Goal: Task Accomplishment & Management: Complete application form

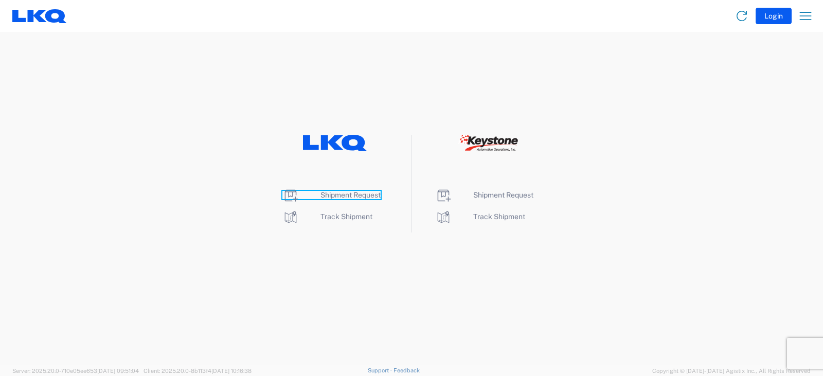
click at [349, 194] on span "Shipment Request" at bounding box center [350, 195] width 60 height 8
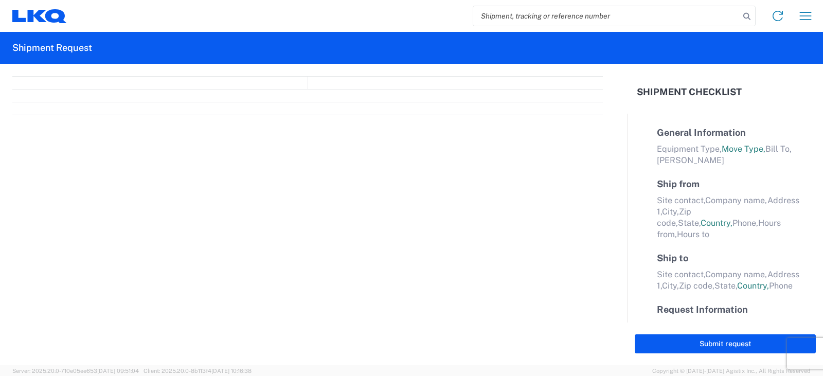
select select "FULL"
select select "LBS"
select select "IN"
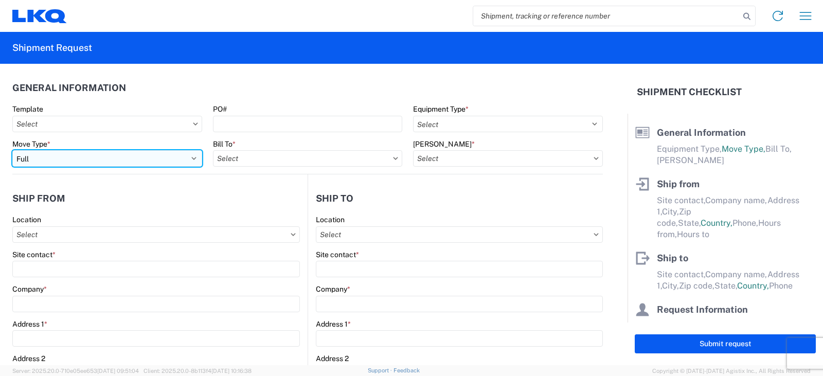
click at [63, 160] on select "Select Full Partial TL" at bounding box center [107, 158] width 190 height 16
select select "PARTIAL_TL"
click at [12, 150] on select "Select Full Partial TL" at bounding box center [107, 158] width 190 height 16
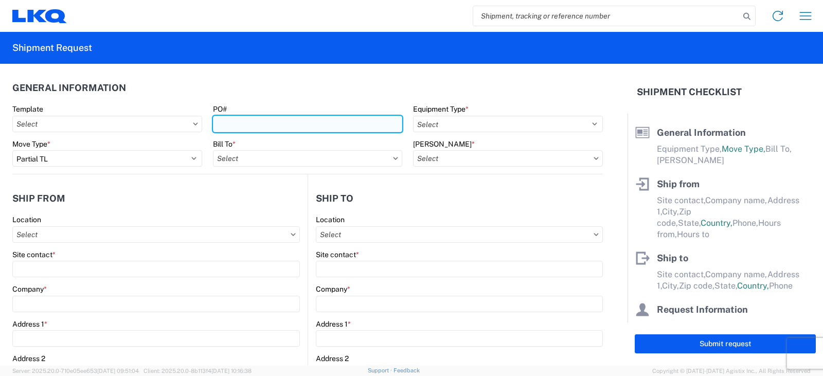
click at [231, 125] on input "PO#" at bounding box center [308, 124] width 190 height 16
type input "PWR#'S 129486, 129487--RUSSELL"
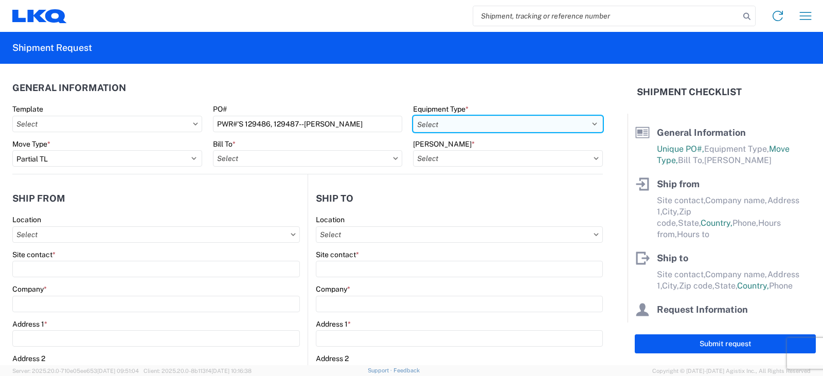
click at [481, 127] on select "Select 53’ Dry Van Flatbed Dropdeck (van) Lowboy (flatbed) Rail" at bounding box center [508, 124] width 190 height 16
select select "STDV"
click at [413, 116] on select "Select 53’ Dry Van Flatbed Dropdeck (van) Lowboy (flatbed) Rail" at bounding box center [508, 124] width 190 height 16
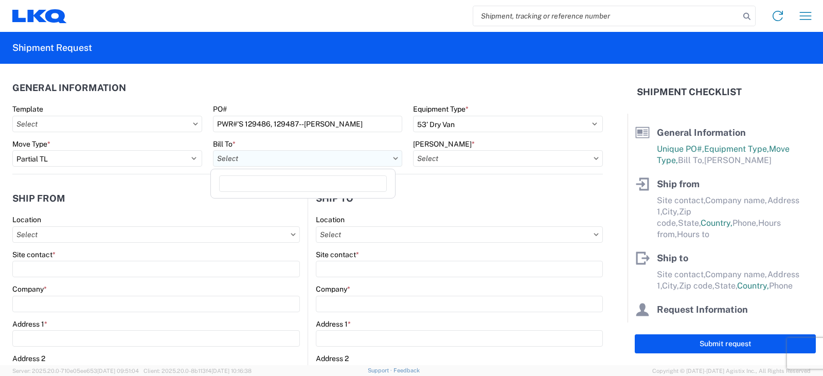
click at [259, 156] on input "text" at bounding box center [308, 158] width 190 height 16
type input "3238"
click at [261, 202] on div "3238 - Huntington IDC" at bounding box center [303, 204] width 180 height 16
type input "3238 - Huntington IDC"
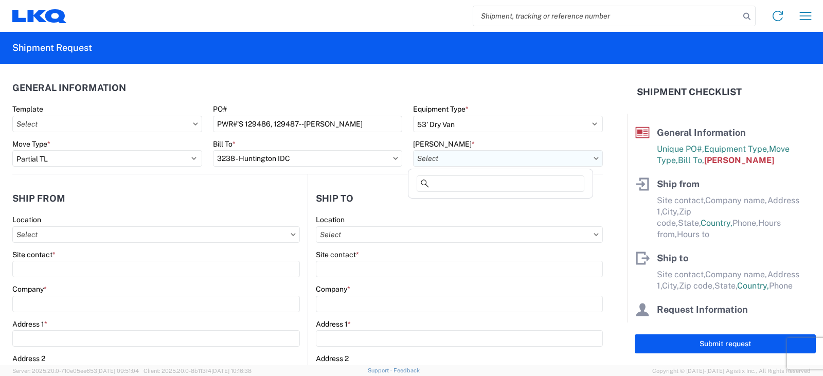
click at [461, 156] on input "text" at bounding box center [508, 158] width 190 height 16
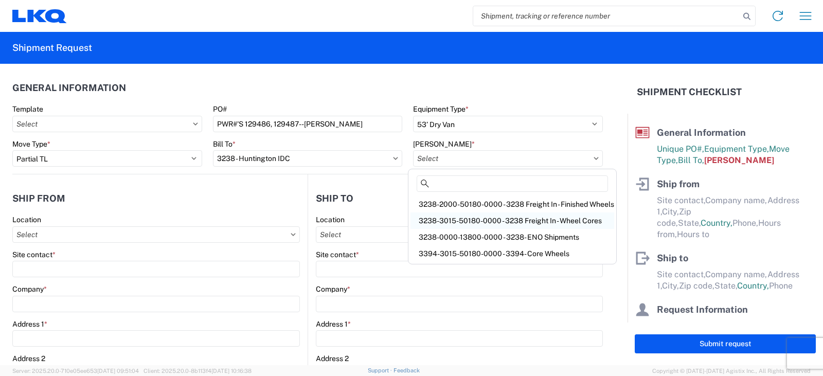
click at [446, 218] on div "3238-3015-50180-0000 - 3238 Freight In - Wheel Cores" at bounding box center [512, 220] width 204 height 16
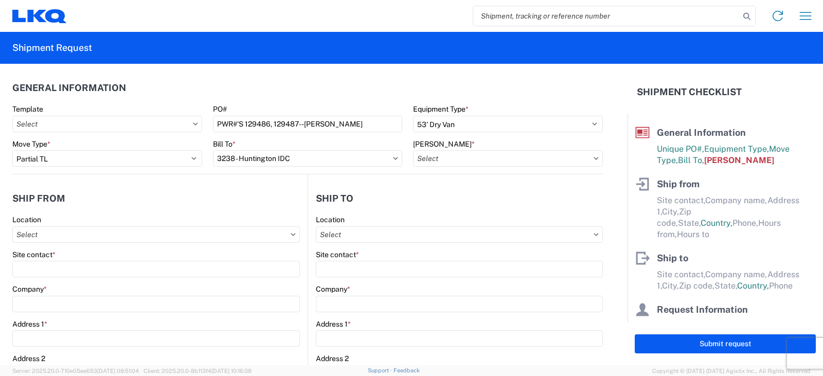
type input "3238-3015-50180-0000 - 3238 Freight In - Wheel Cores"
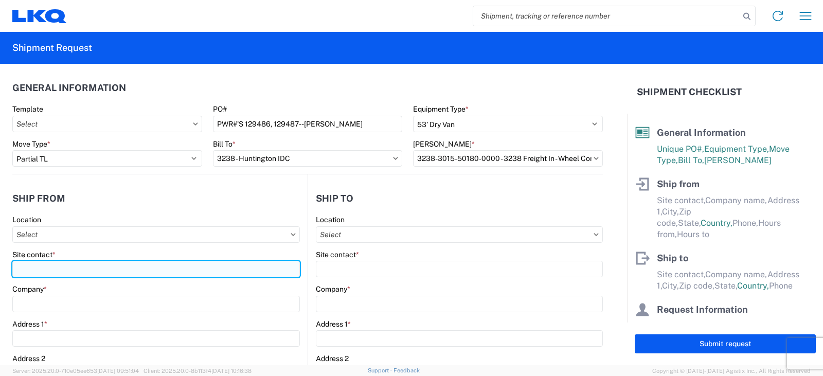
click at [28, 267] on input "Site contact *" at bounding box center [156, 269] width 288 height 16
type input "KEVIN OR JOE"
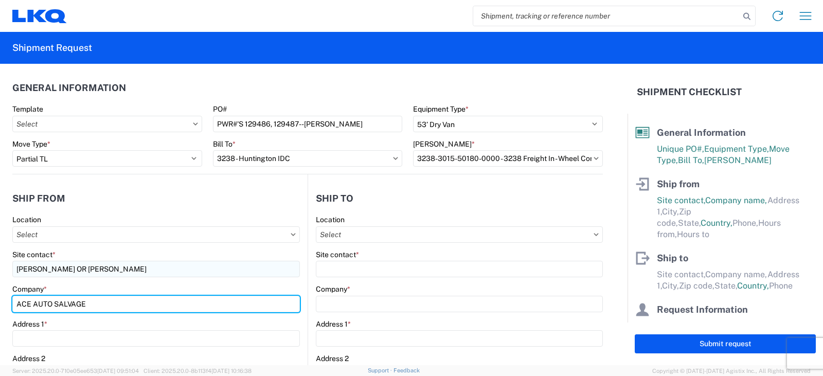
type input "ACE AUTO SALVAGE"
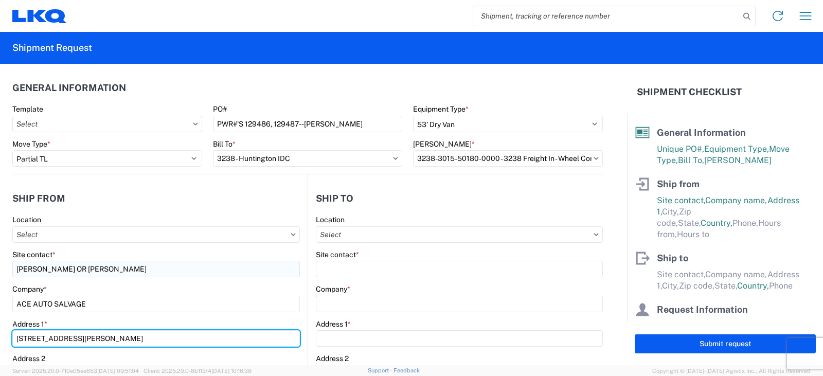
type input "95 RECTOR STREET"
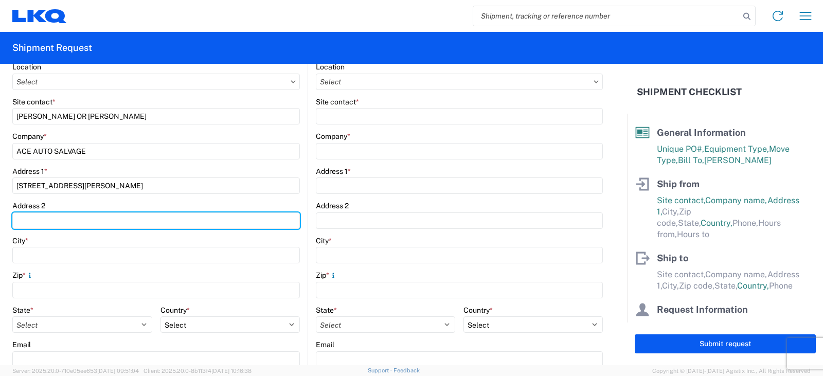
scroll to position [222, 0]
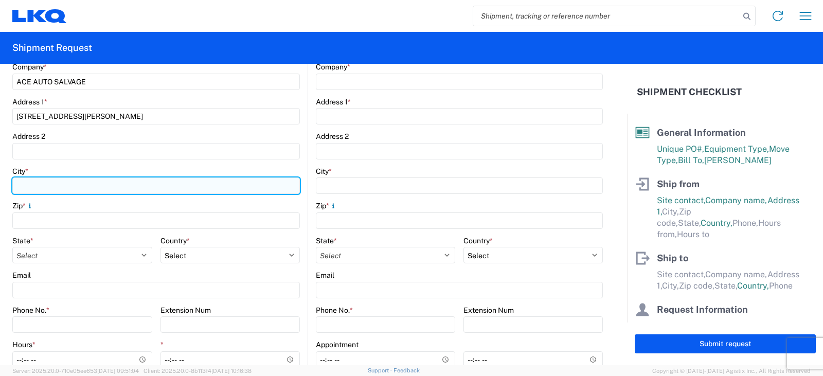
click at [19, 185] on input "City *" at bounding box center [156, 185] width 288 height 16
type input "STATEN ISLAND"
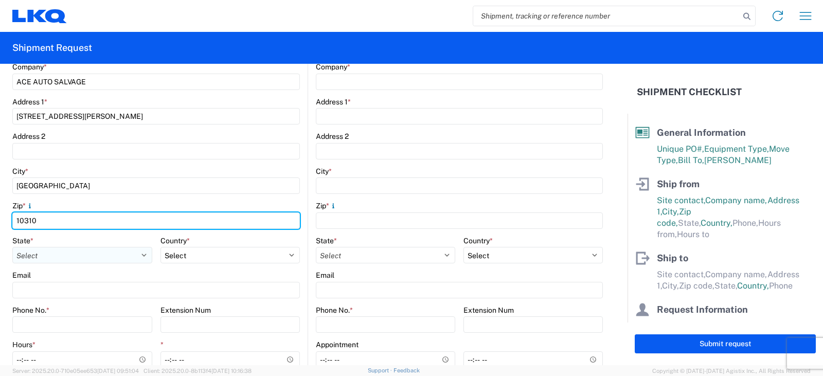
type input "10310"
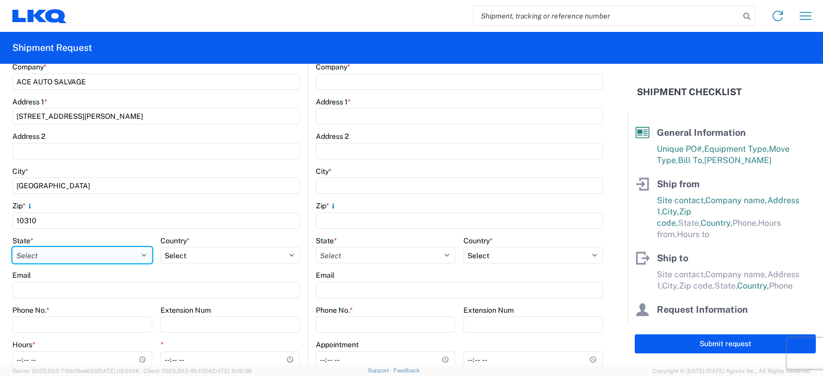
click at [27, 256] on select "Select Alabama Alaska Arizona Arkansas Armed Forces Americas Armed Forces Europ…" at bounding box center [82, 255] width 140 height 16
select select "NY"
click at [12, 247] on select "Select Alabama Alaska Arizona Arkansas Armed Forces Americas Armed Forces Europ…" at bounding box center [82, 255] width 140 height 16
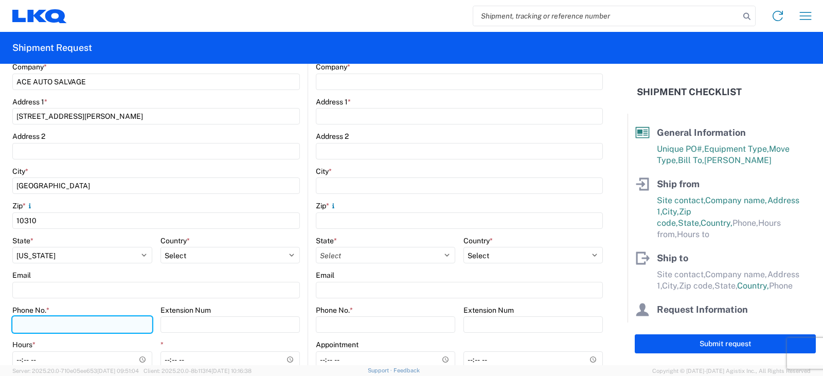
click at [21, 325] on input "Phone No. *" at bounding box center [82, 324] width 140 height 16
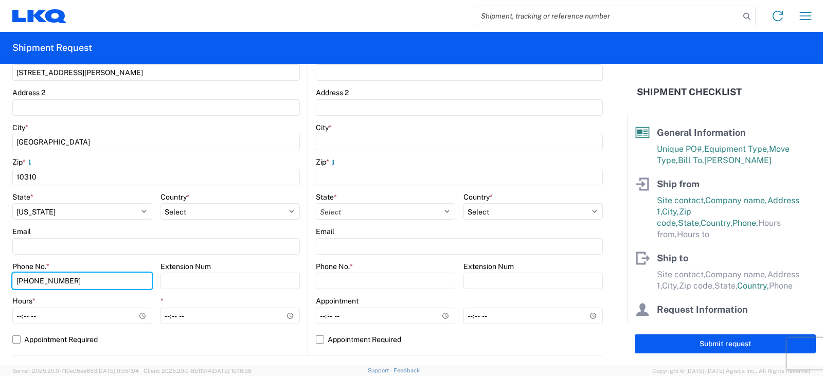
scroll to position [325, 0]
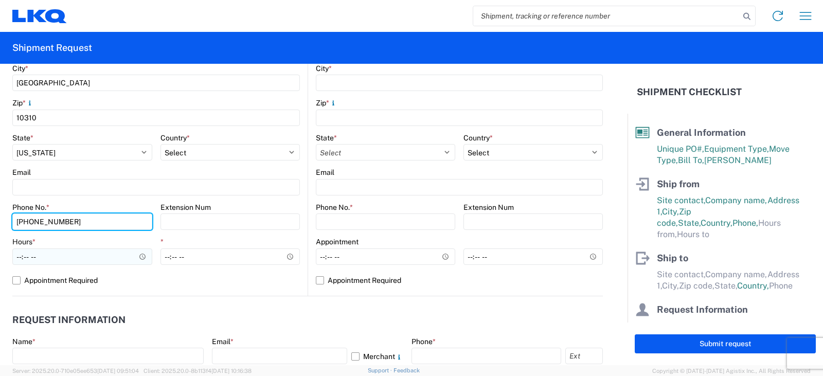
type input "781-273-4100"
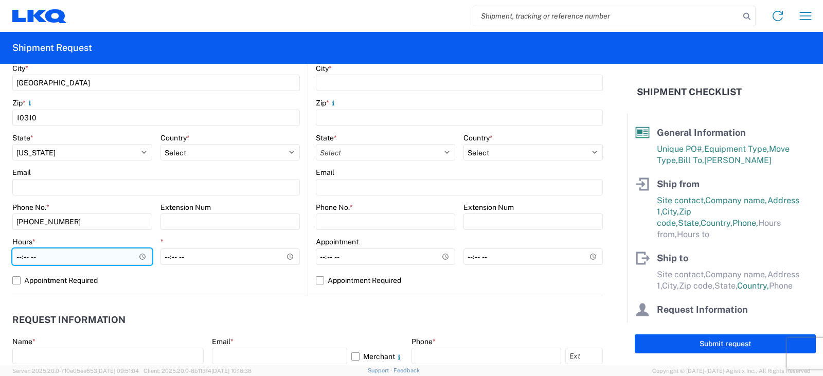
click at [17, 257] on input "Hours *" at bounding box center [82, 256] width 140 height 16
type input "08:30"
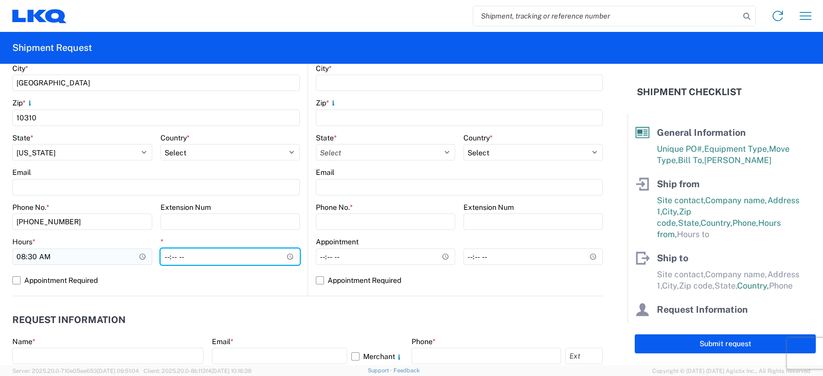
type input "14:00"
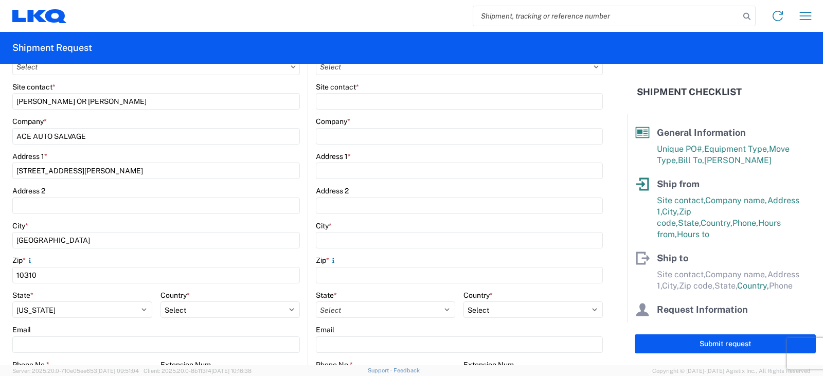
scroll to position [68, 0]
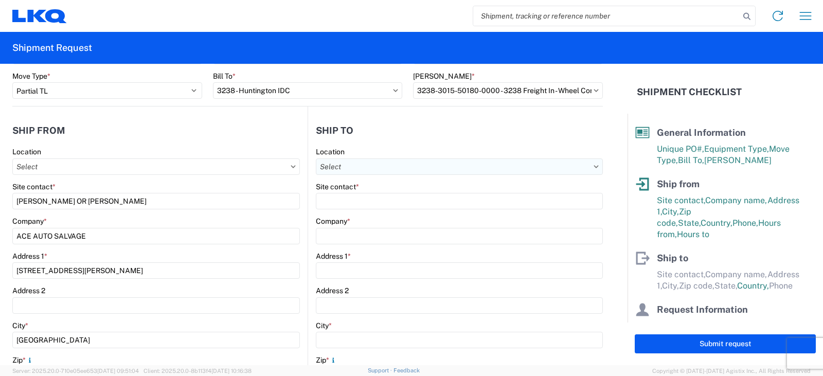
click at [339, 168] on input "text" at bounding box center [459, 166] width 287 height 16
type input "3238"
click at [362, 211] on div "3238 - Huntington IDC" at bounding box center [405, 212] width 180 height 16
type input "3238 - Huntington IDC"
type input "LKQ Corporation"
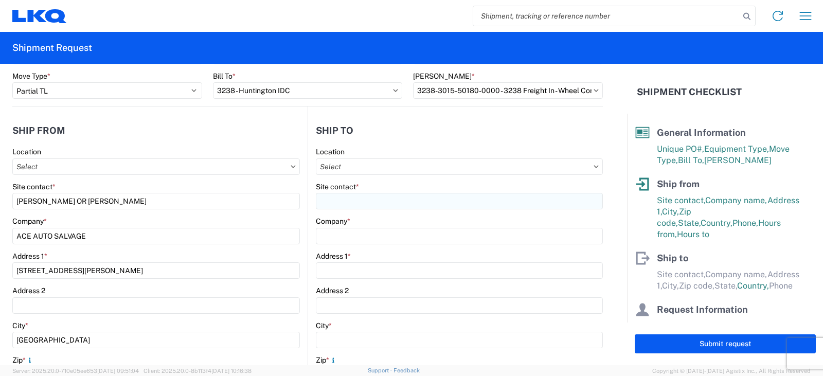
type input "1870 Riverfork Drive W"
type input "Huntington"
type input "46750"
select select "US"
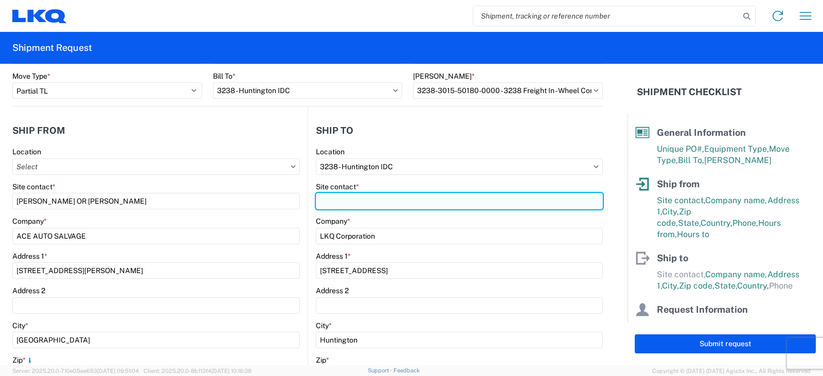
click at [325, 203] on input "Site contact *" at bounding box center [459, 201] width 287 height 16
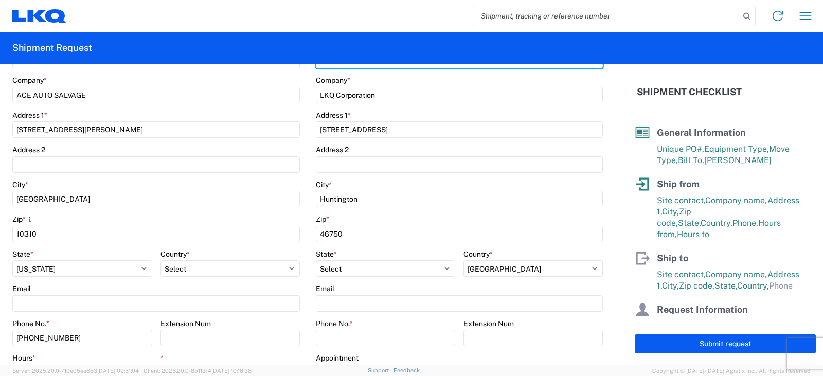
scroll to position [274, 0]
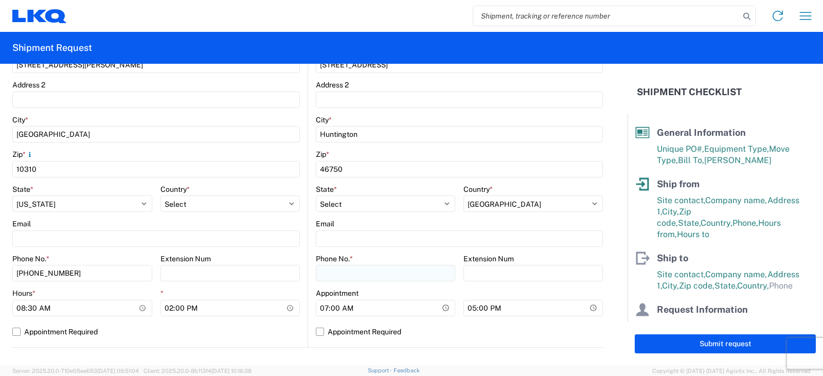
type input "DEE SNEAD"
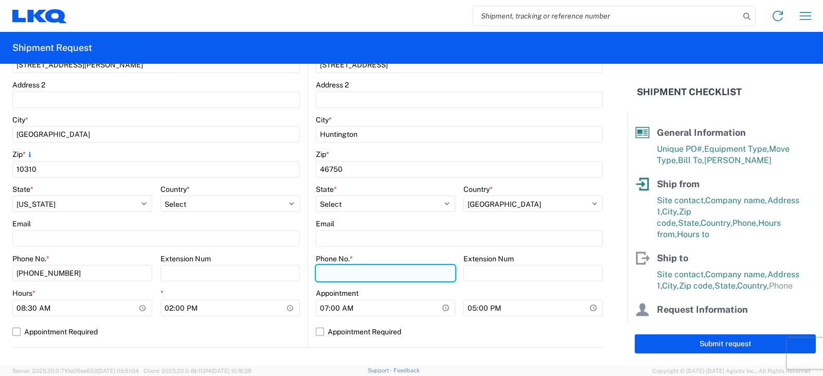
click at [334, 271] on input "Phone No. *" at bounding box center [385, 273] width 139 height 16
type input "260-359-7402"
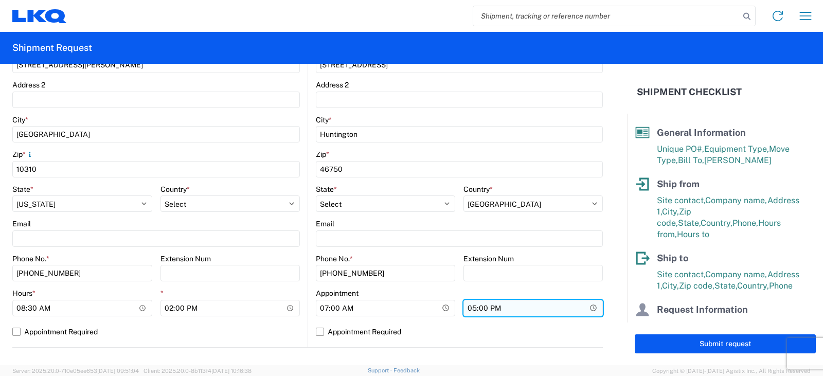
click at [467, 308] on input "17:00" at bounding box center [532, 308] width 139 height 16
type input "15:00"
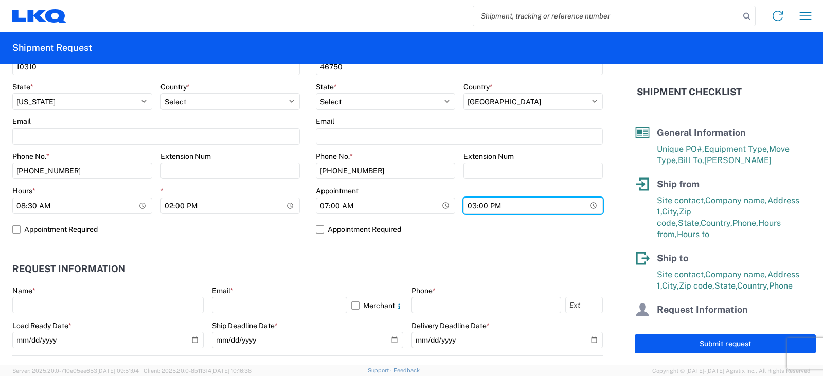
scroll to position [377, 0]
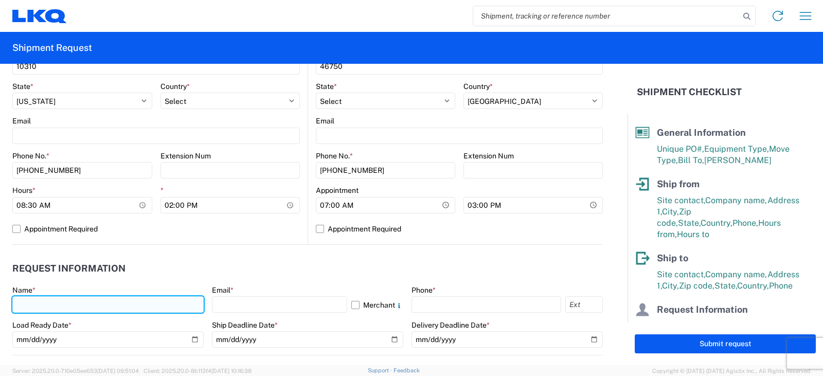
click at [32, 305] on input "text" at bounding box center [107, 304] width 191 height 16
type input "DEE SNEAD"
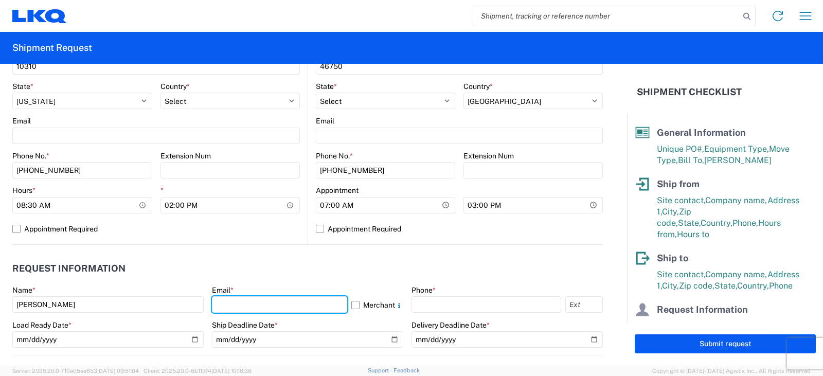
drag, startPoint x: 228, startPoint y: 303, endPoint x: 231, endPoint y: 290, distance: 13.9
click at [228, 303] on input "text" at bounding box center [279, 304] width 135 height 16
type input "drsnead@lkqcorp.com"
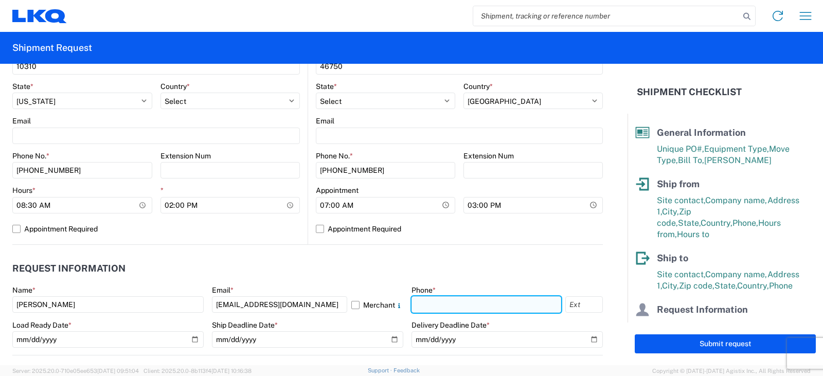
drag, startPoint x: 416, startPoint y: 307, endPoint x: 417, endPoint y: 296, distance: 10.8
click at [416, 307] on input "text" at bounding box center [487, 304] width 150 height 16
type input "260-359-7402"
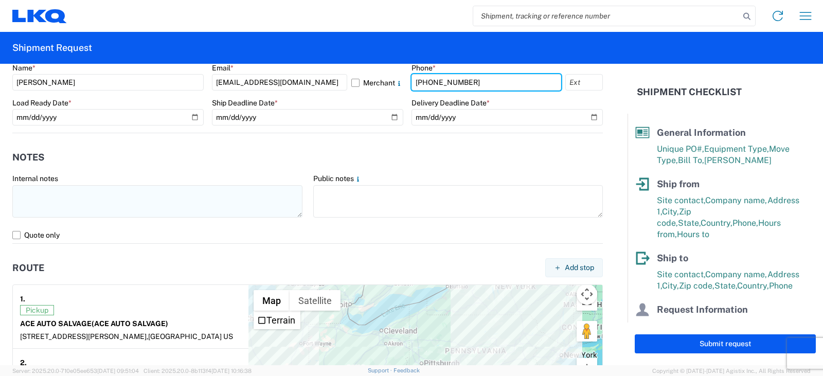
scroll to position [582, 0]
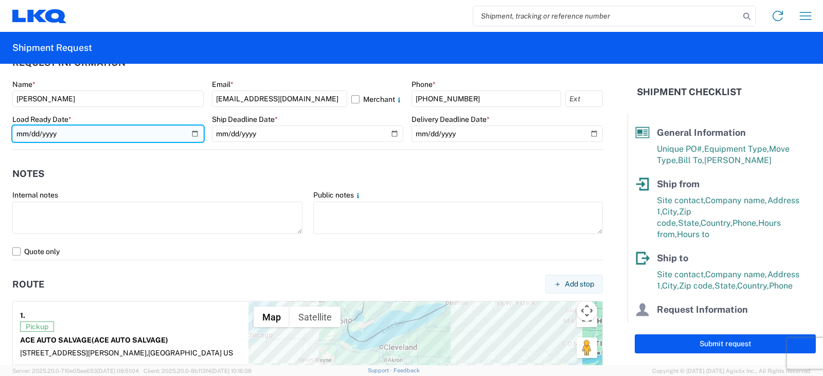
click at [192, 133] on input "date" at bounding box center [107, 134] width 191 height 16
type input "2025-10-02"
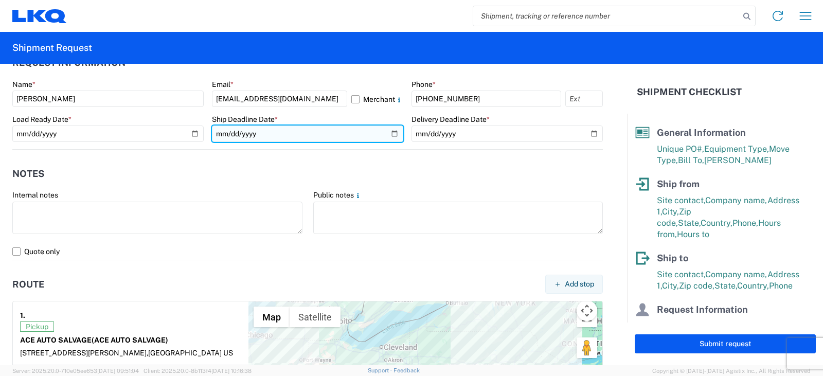
click at [389, 134] on input "date" at bounding box center [307, 134] width 191 height 16
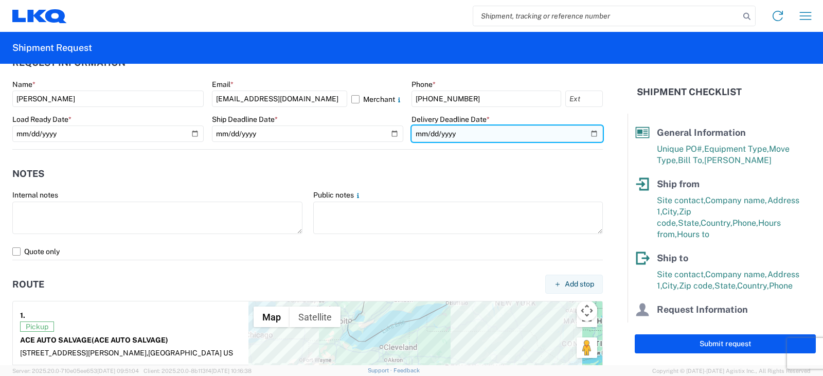
click at [586, 131] on input "date" at bounding box center [507, 134] width 191 height 16
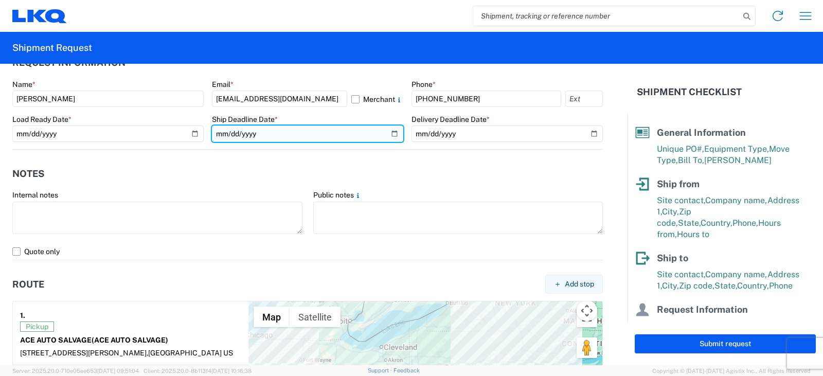
click at [387, 134] on input "2025-10-02" at bounding box center [307, 134] width 191 height 16
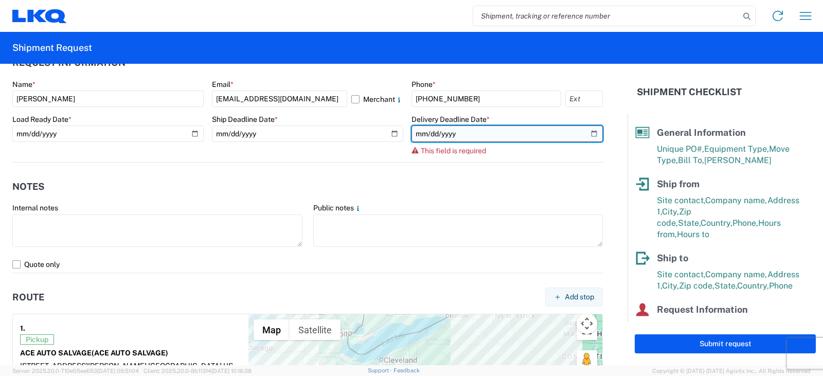
click at [586, 135] on input "date" at bounding box center [507, 134] width 191 height 16
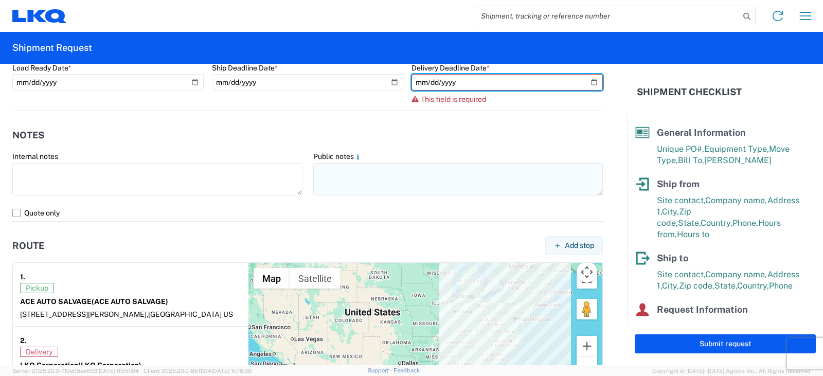
scroll to position [531, 0]
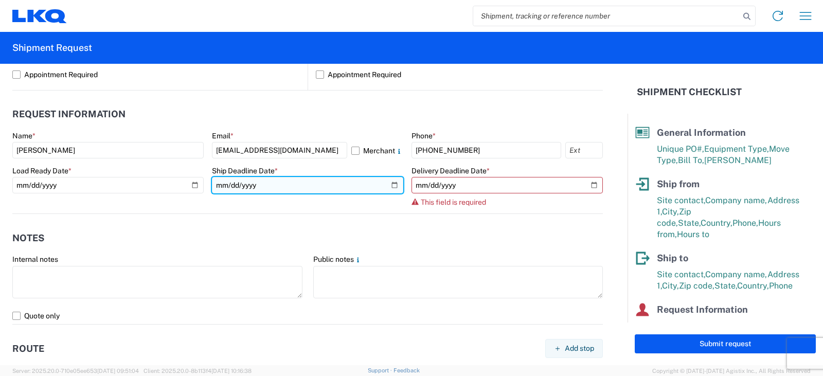
click at [388, 185] on input "2025-10-06" at bounding box center [307, 185] width 191 height 16
type input "2025-10-02"
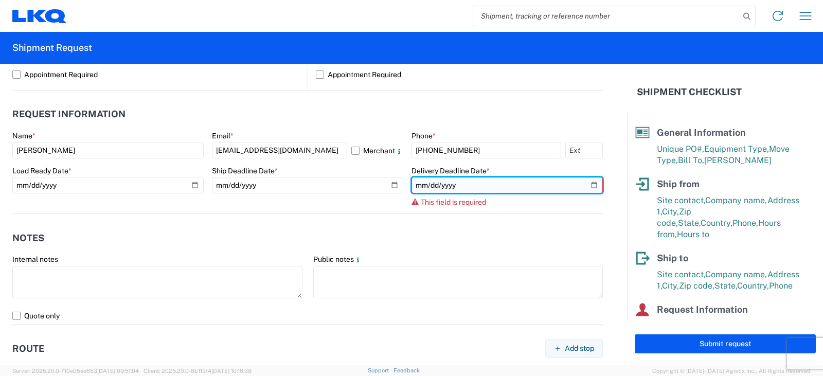
click at [584, 185] on input "date" at bounding box center [507, 185] width 191 height 16
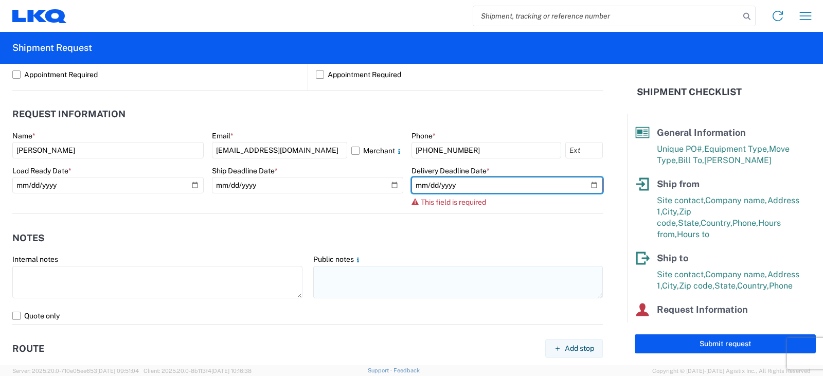
type input "2025-10-06"
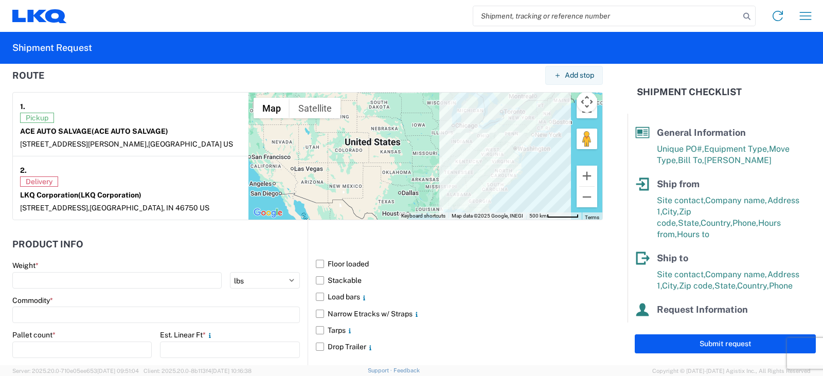
scroll to position [839, 0]
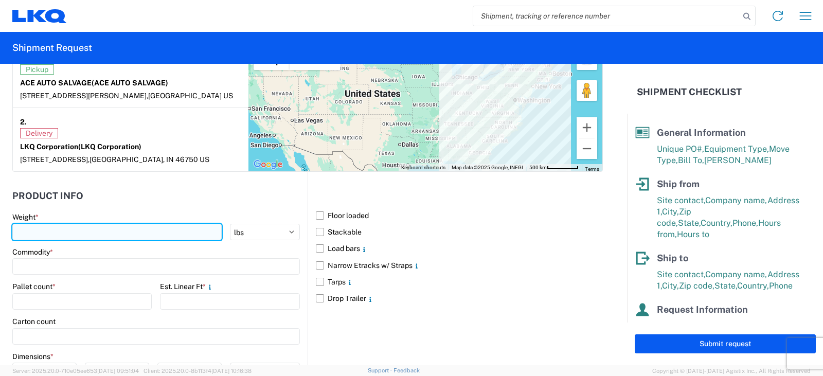
click at [50, 224] on input "number" at bounding box center [116, 232] width 209 height 16
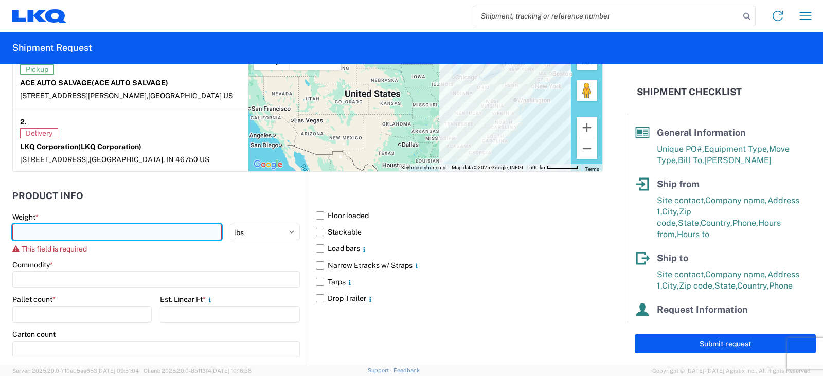
click at [58, 237] on input "number" at bounding box center [116, 232] width 209 height 16
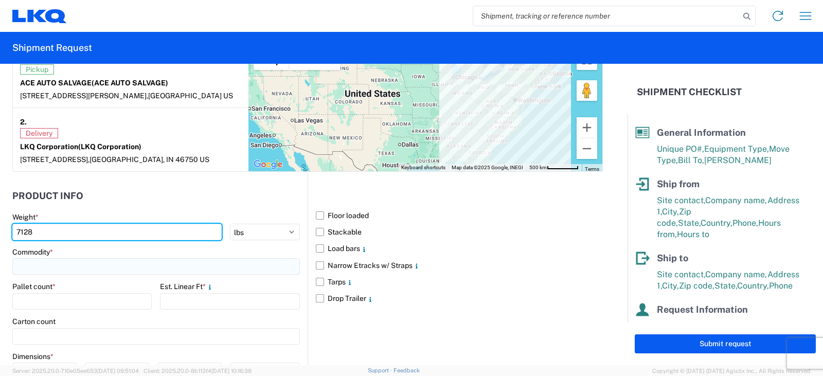
type input "7128"
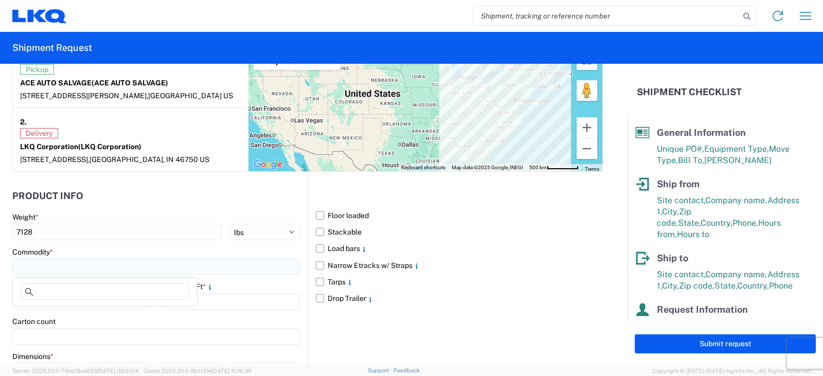
click at [29, 264] on input at bounding box center [156, 266] width 288 height 16
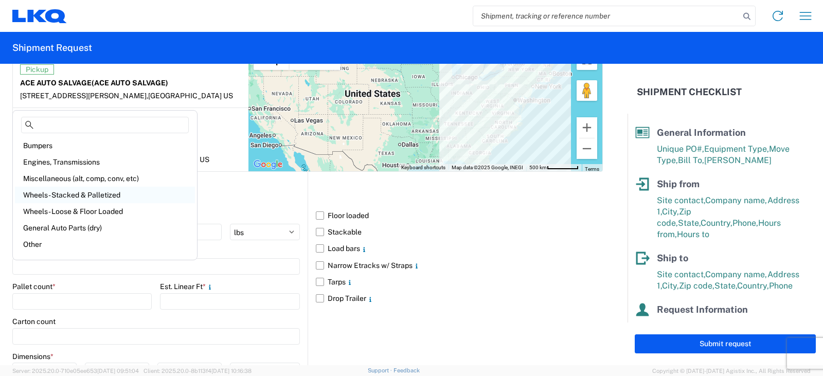
click at [82, 195] on div "Wheels - Stacked & Palletized" at bounding box center [105, 195] width 180 height 16
type input "Wheels - Stacked & Palletized"
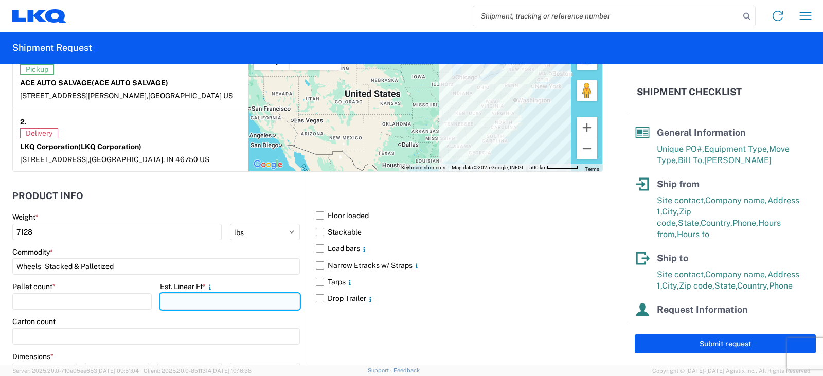
click at [177, 300] on input "number" at bounding box center [229, 301] width 139 height 16
type input "18"
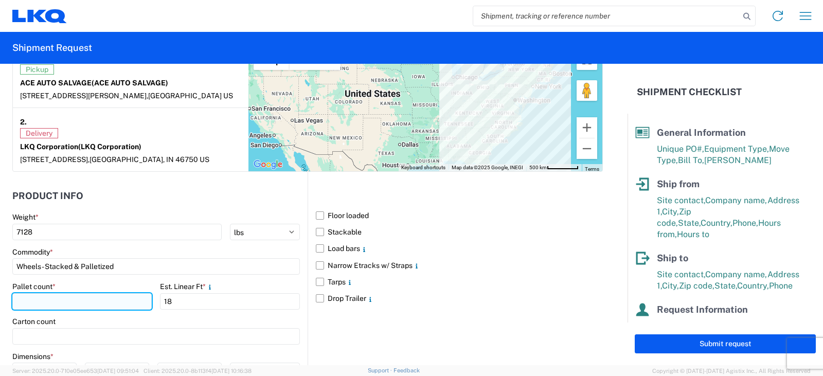
click at [25, 299] on input "number" at bounding box center [81, 301] width 139 height 16
type input "7"
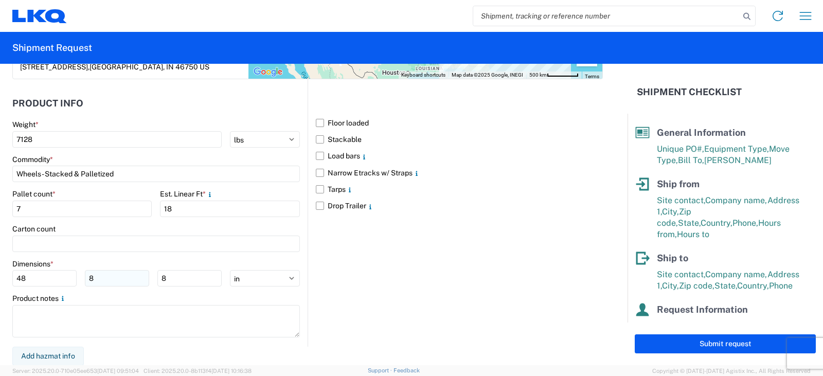
scroll to position [933, 0]
click at [285, 276] on select "ft in cm" at bounding box center [265, 278] width 70 height 16
click at [230, 270] on select "ft in cm" at bounding box center [265, 278] width 70 height 16
drag, startPoint x: 8, startPoint y: 279, endPoint x: 0, endPoint y: 279, distance: 8.2
click at [0, 279] on form "General Information Template PO# PWR#'S 129486, 129487--RUSSELL Equipment Type …" at bounding box center [314, 214] width 628 height 301
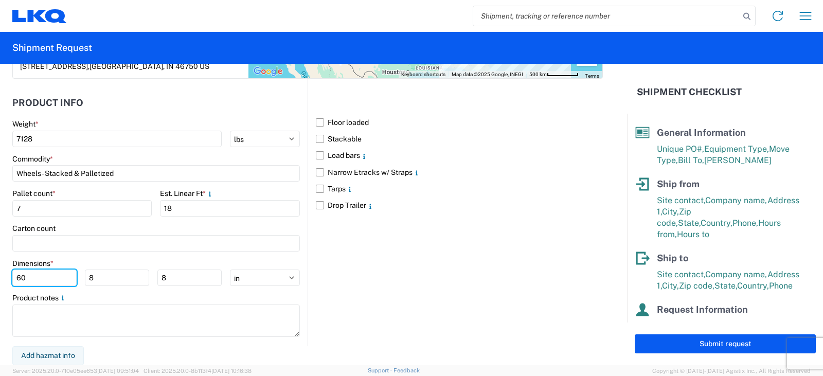
type input "60"
type input "48"
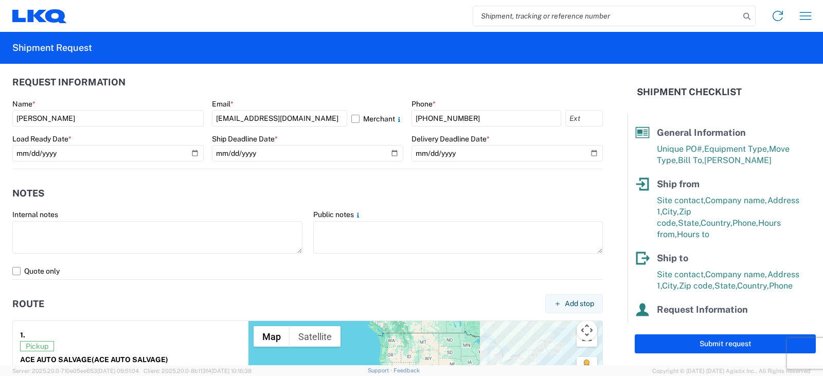
scroll to position [470, 0]
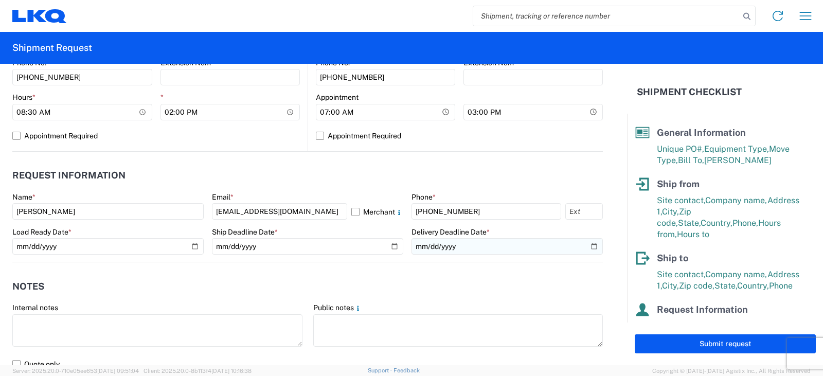
type input "66"
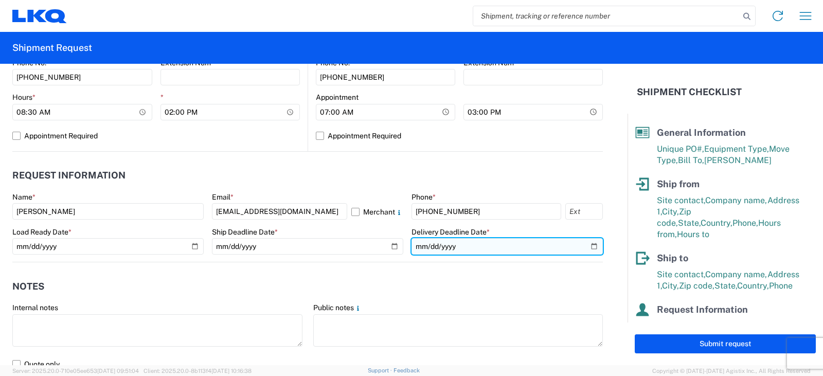
click at [585, 246] on input "2025-10-06" at bounding box center [507, 246] width 191 height 16
type input "2025-10-03"
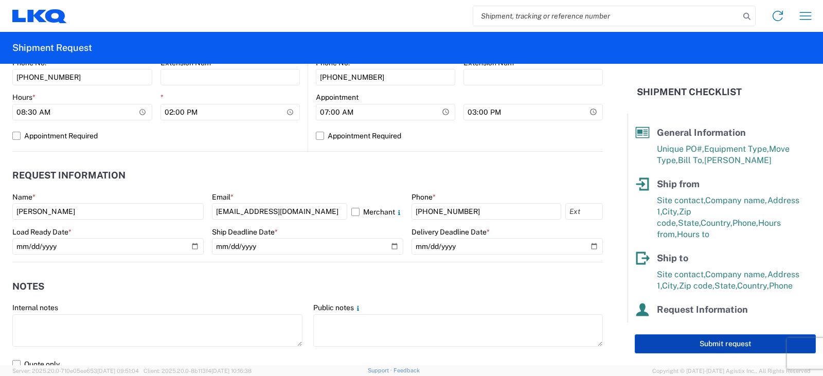
click at [714, 344] on button "Submit request" at bounding box center [725, 343] width 181 height 19
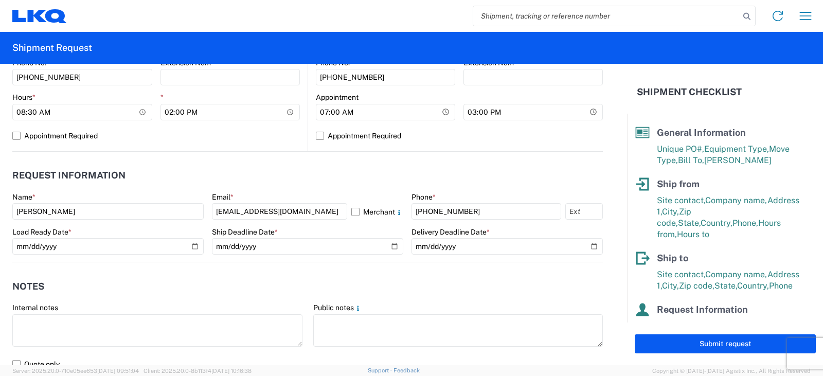
select select "US"
